Goal: Task Accomplishment & Management: Use online tool/utility

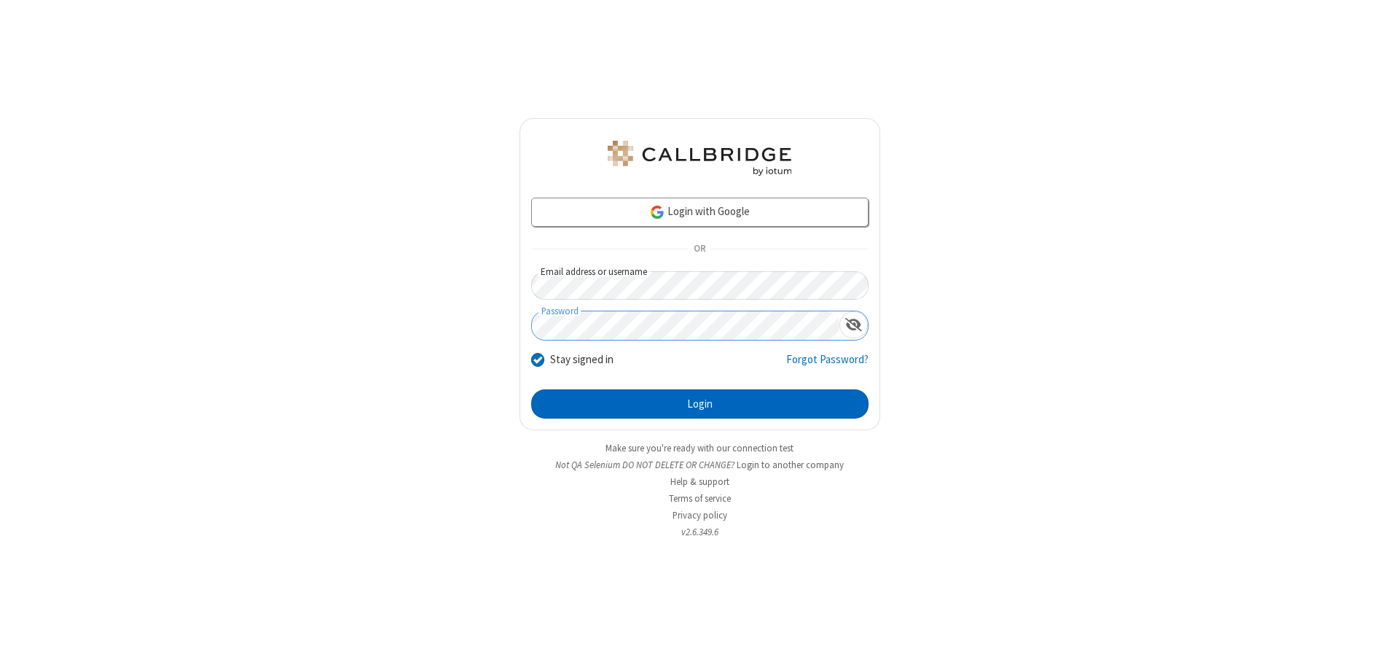
click at [700, 404] on button "Login" at bounding box center [699, 403] width 337 height 29
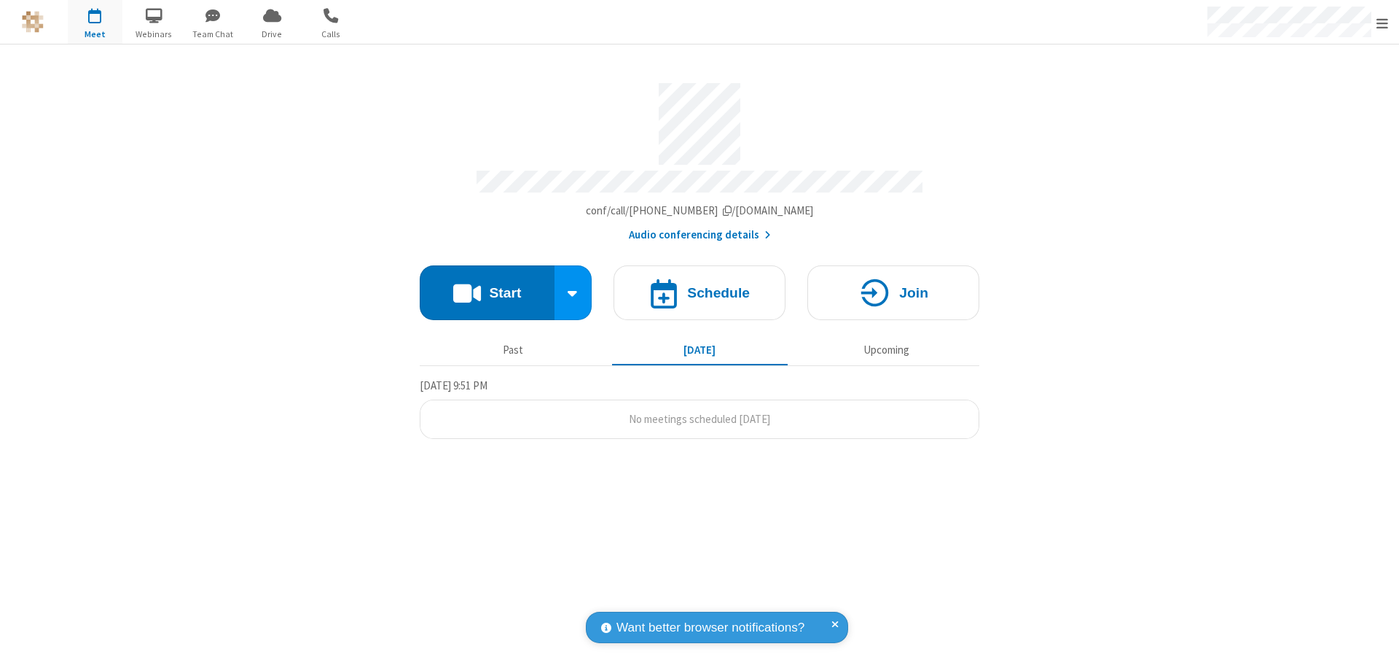
click at [487, 286] on button "Start" at bounding box center [487, 292] width 135 height 55
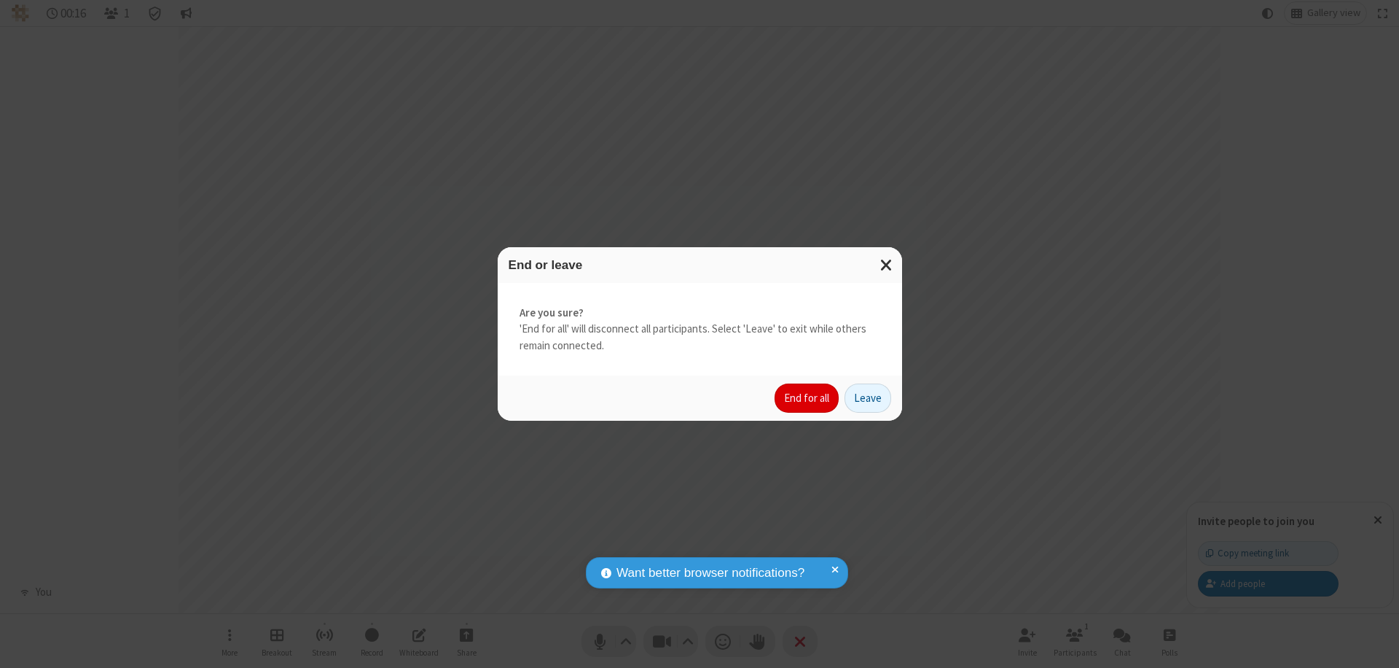
click at [808, 398] on button "End for all" at bounding box center [807, 397] width 64 height 29
